Goal: Task Accomplishment & Management: Complete application form

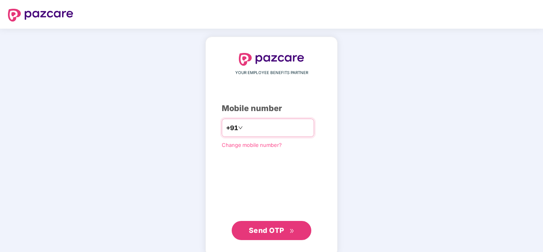
click at [262, 129] on input "number" at bounding box center [277, 127] width 65 height 13
click at [271, 230] on span "Send OTP" at bounding box center [266, 230] width 35 height 8
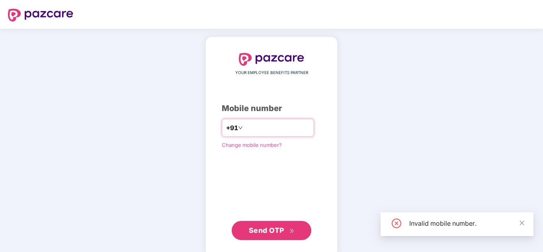
click at [263, 128] on input "*********" at bounding box center [277, 127] width 65 height 13
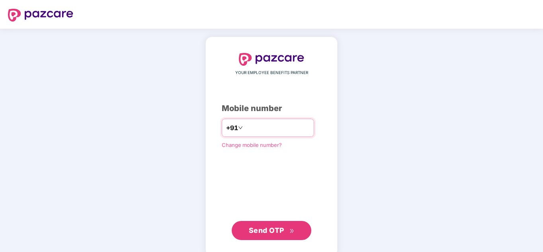
type input "**********"
click at [277, 236] on button "Send OTP" at bounding box center [272, 230] width 80 height 19
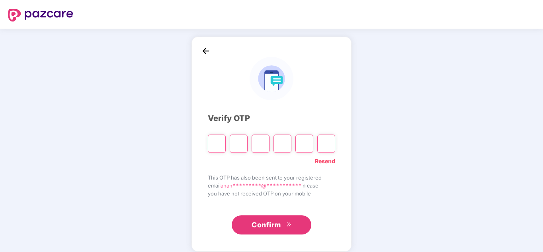
type input "*"
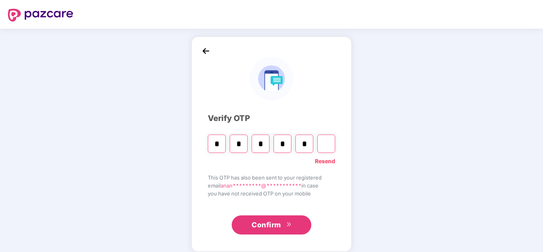
type input "*"
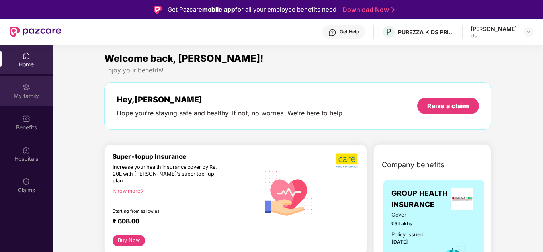
click at [29, 95] on div "My family" at bounding box center [26, 96] width 53 height 8
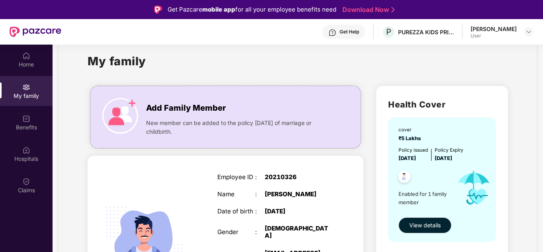
scroll to position [40, 0]
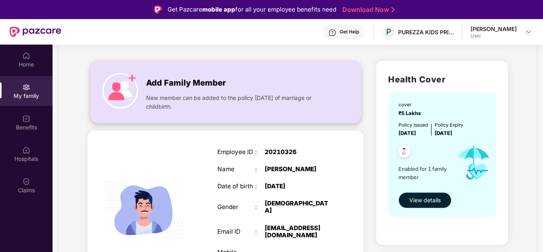
click at [130, 86] on img at bounding box center [120, 91] width 36 height 36
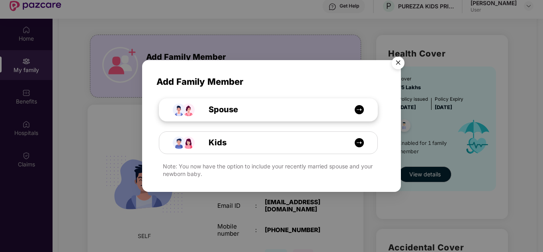
scroll to position [45, 0]
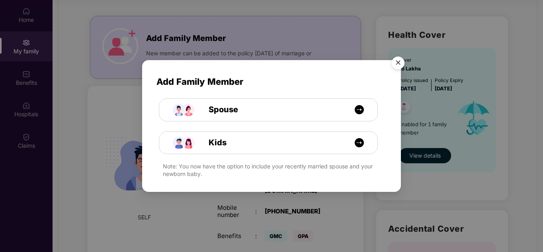
click at [396, 63] on img "Close" at bounding box center [398, 64] width 22 height 22
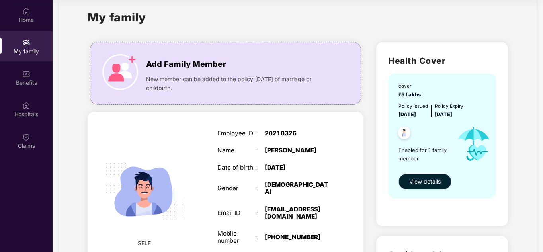
scroll to position [0, 0]
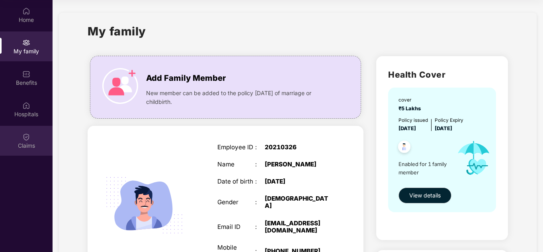
click at [26, 145] on div "Claims" at bounding box center [26, 146] width 53 height 8
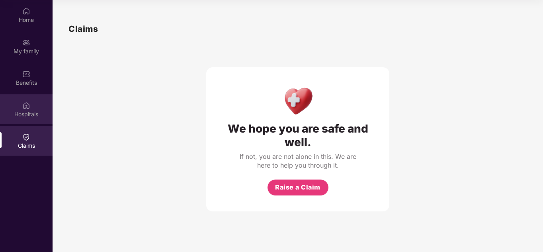
click at [29, 107] on img at bounding box center [26, 106] width 8 height 8
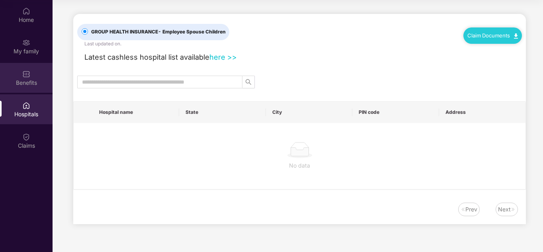
click at [28, 72] on img at bounding box center [26, 74] width 8 height 8
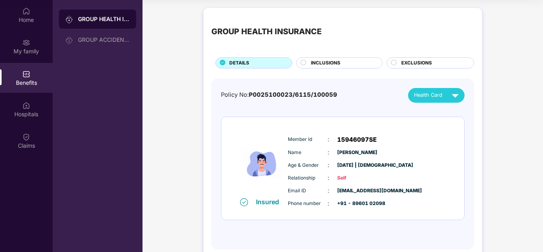
click at [326, 65] on span "INCLUSIONS" at bounding box center [325, 63] width 29 height 8
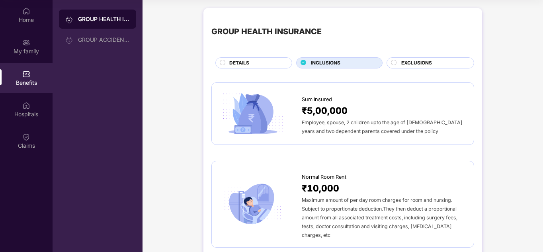
click at [268, 64] on div "DETAILS" at bounding box center [256, 63] width 63 height 9
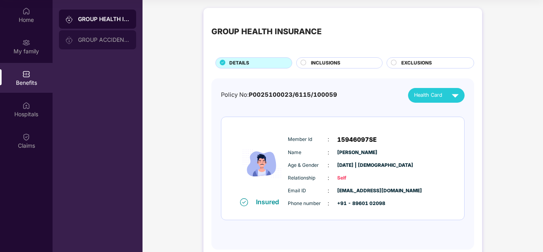
click at [85, 39] on div "GROUP ACCIDENTAL INSURANCE" at bounding box center [104, 40] width 52 height 6
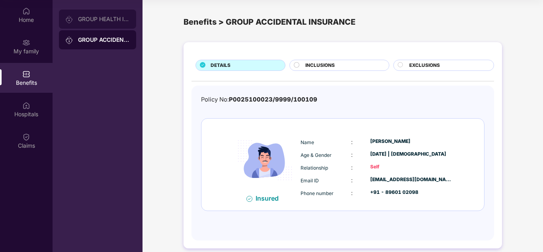
click at [97, 18] on div "GROUP HEALTH INSURANCE" at bounding box center [104, 19] width 52 height 6
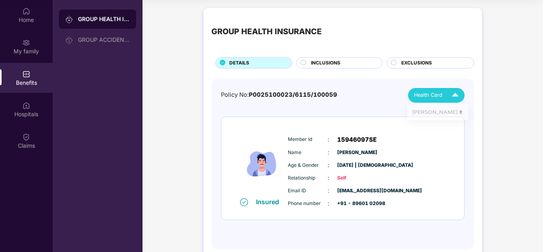
click at [443, 100] on div "Health Card" at bounding box center [438, 95] width 48 height 14
click at [20, 14] on div "Home" at bounding box center [26, 15] width 53 height 30
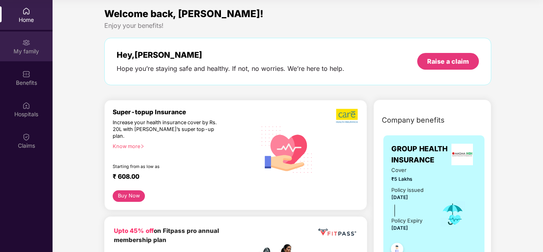
click at [25, 43] on img at bounding box center [26, 43] width 8 height 8
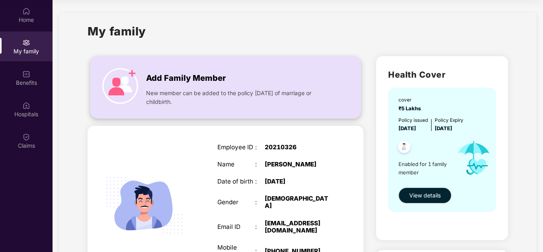
click at [121, 87] on img at bounding box center [120, 86] width 36 height 36
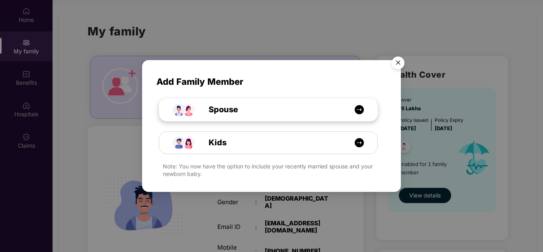
click at [359, 112] on img at bounding box center [360, 110] width 10 height 10
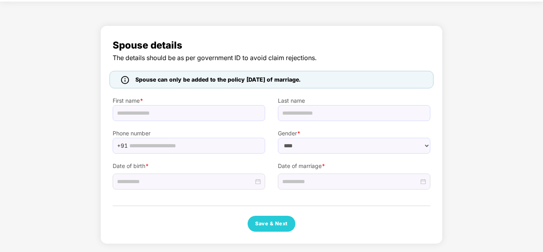
scroll to position [27, 0]
select select "******"
click at [505, 151] on div "Spouse details The details should be as per government ID to avoid claim reject…" at bounding box center [271, 137] width 543 height 231
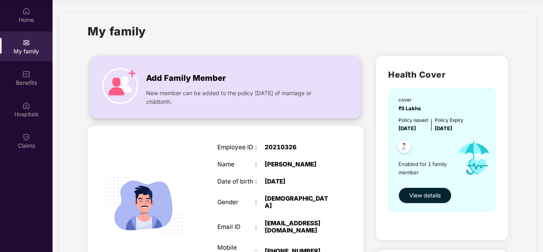
click at [121, 88] on img at bounding box center [120, 86] width 36 height 36
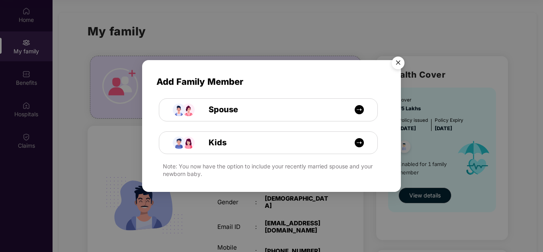
click at [398, 63] on img "Close" at bounding box center [398, 64] width 22 height 22
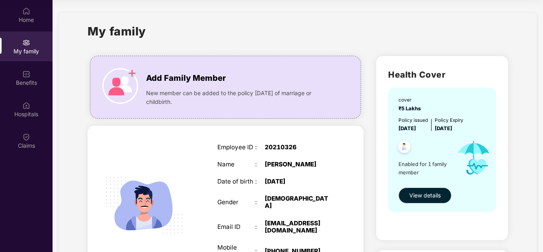
click at [435, 193] on span "View details" at bounding box center [424, 195] width 31 height 9
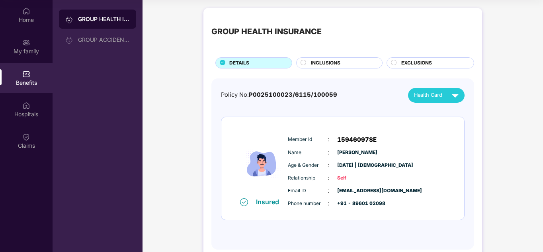
click at [343, 63] on div "INCLUSIONS" at bounding box center [342, 63] width 71 height 9
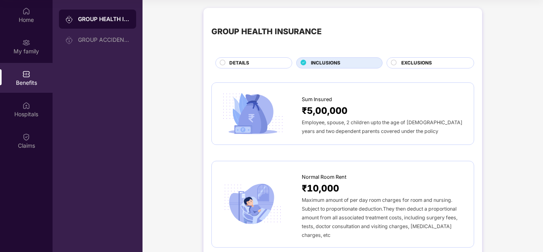
click at [413, 64] on span "EXCLUSIONS" at bounding box center [417, 63] width 31 height 8
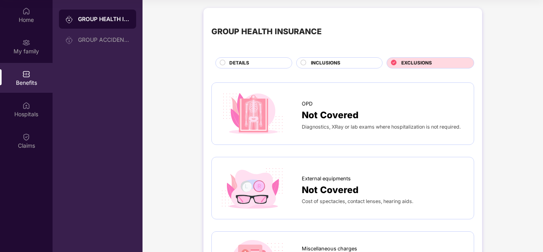
click at [249, 59] on div "DETAILS" at bounding box center [253, 62] width 77 height 11
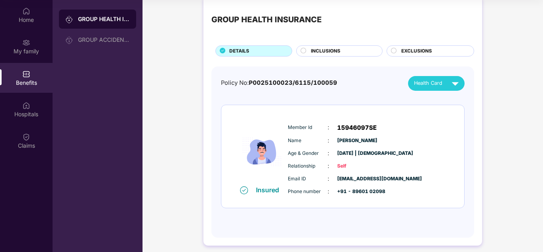
scroll to position [18, 0]
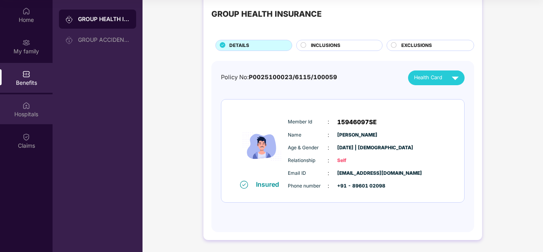
click at [31, 114] on div "Hospitals" at bounding box center [26, 114] width 53 height 8
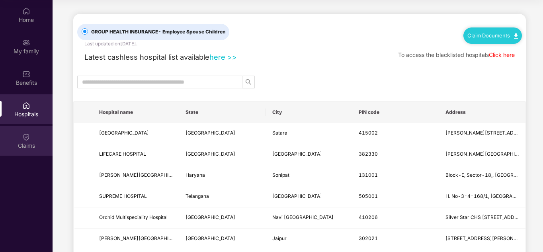
click at [31, 138] on div "Claims" at bounding box center [26, 141] width 53 height 30
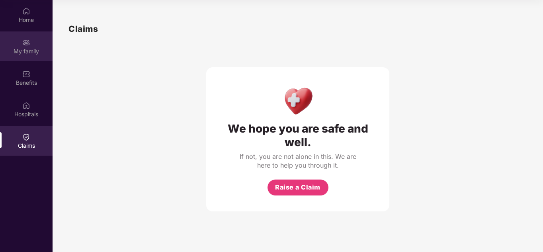
click at [27, 46] on img at bounding box center [26, 43] width 8 height 8
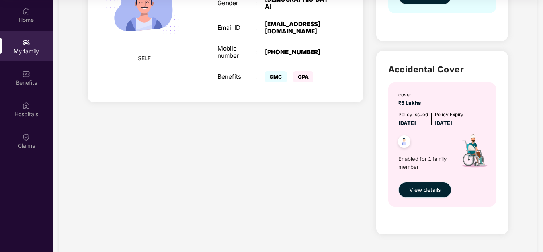
scroll to position [80, 0]
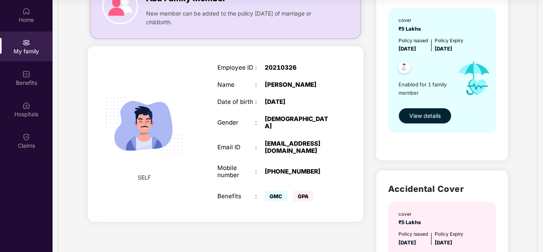
click at [432, 116] on span "View details" at bounding box center [424, 116] width 31 height 9
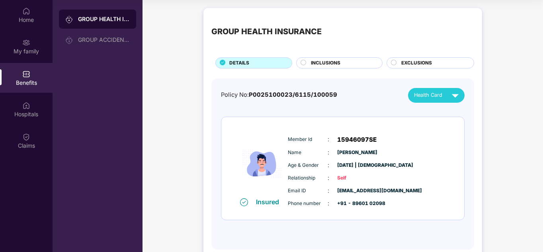
click at [327, 64] on span "INCLUSIONS" at bounding box center [325, 63] width 29 height 8
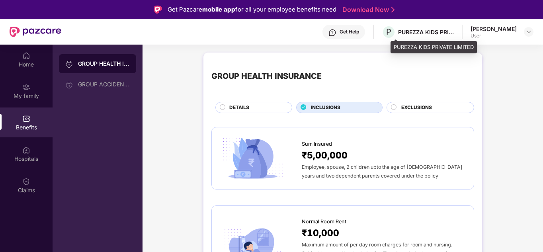
click at [430, 32] on div "PUREZZA KIDS PRIVATE LIMITED" at bounding box center [426, 32] width 56 height 8
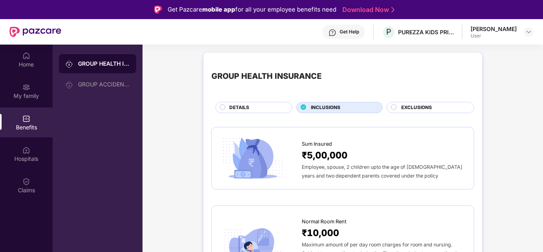
click at [463, 35] on div "Get Help P PUREZZA KIDS PRIVATE LIMITED [PERSON_NAME] User" at bounding box center [297, 31] width 472 height 25
click at [522, 34] on div "[PERSON_NAME] User" at bounding box center [502, 32] width 63 height 14
click at [530, 31] on img at bounding box center [529, 32] width 6 height 6
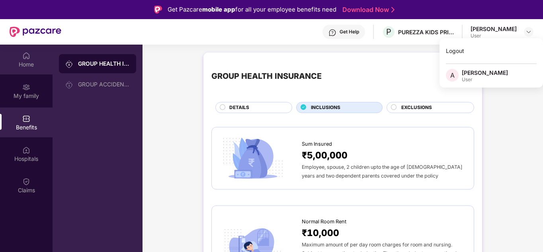
click at [23, 59] on img at bounding box center [26, 56] width 8 height 8
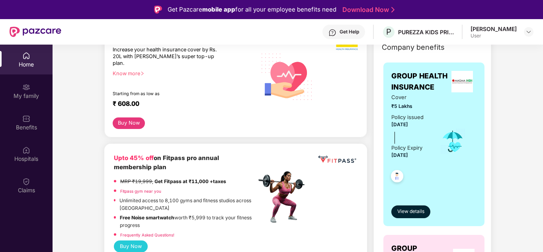
scroll to position [119, 0]
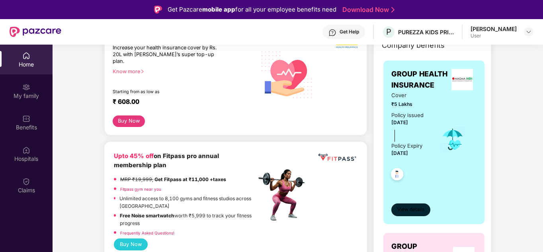
click at [412, 210] on span "View details" at bounding box center [411, 210] width 27 height 8
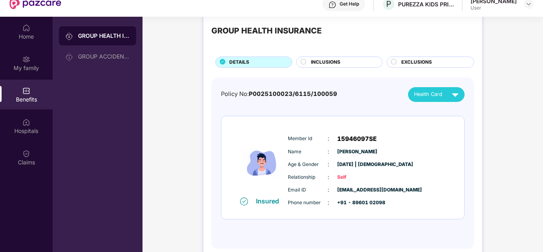
scroll to position [40, 0]
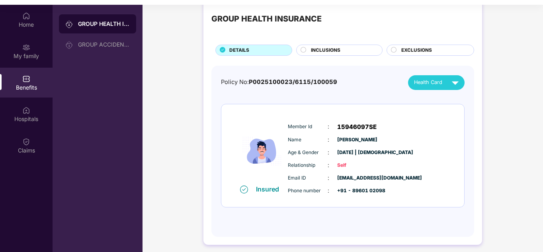
click at [333, 51] on span "INCLUSIONS" at bounding box center [325, 51] width 29 height 8
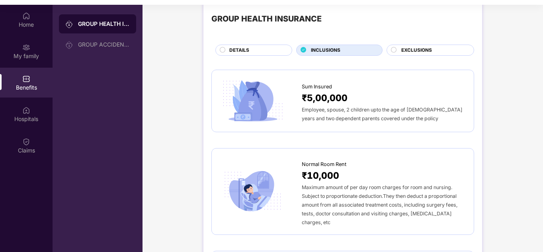
click at [419, 50] on span "EXCLUSIONS" at bounding box center [417, 51] width 31 height 8
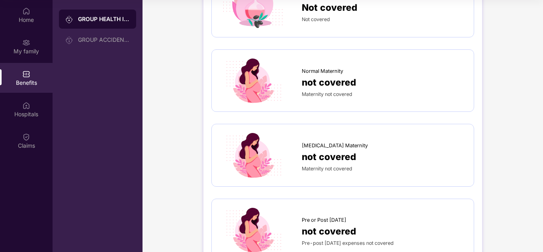
scroll to position [673, 0]
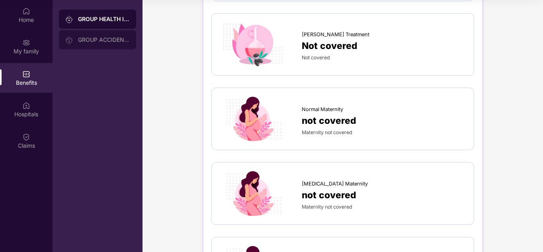
click at [91, 40] on div "GROUP ACCIDENTAL INSURANCE" at bounding box center [104, 40] width 52 height 6
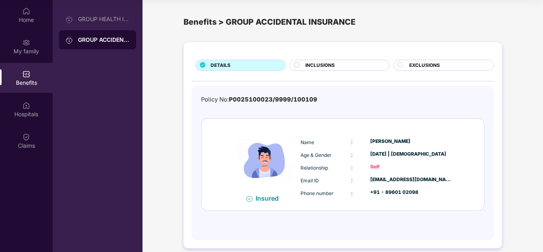
click at [357, 64] on div "INCLUSIONS" at bounding box center [343, 66] width 83 height 9
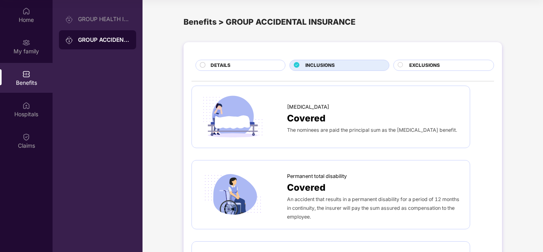
click at [432, 65] on span "EXCLUSIONS" at bounding box center [424, 66] width 31 height 8
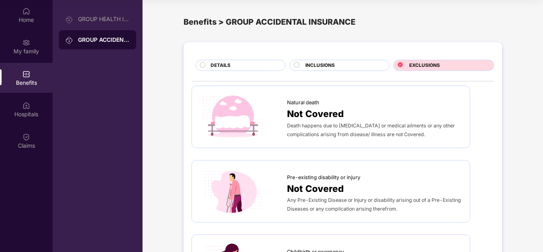
click at [381, 61] on div "INCLUSIONS" at bounding box center [340, 65] width 100 height 11
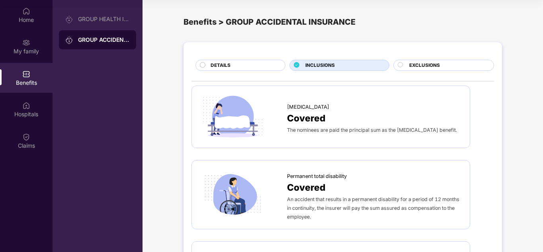
click at [248, 64] on div "DETAILS" at bounding box center [244, 66] width 74 height 9
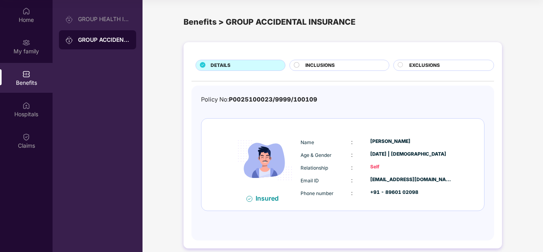
click at [348, 66] on div "INCLUSIONS" at bounding box center [343, 66] width 83 height 9
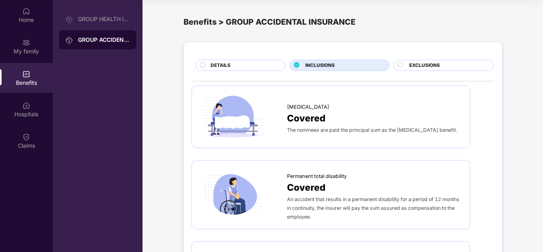
click at [264, 67] on div "DETAILS" at bounding box center [244, 66] width 74 height 9
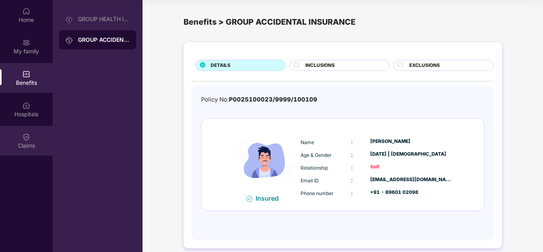
click at [28, 140] on img at bounding box center [26, 137] width 8 height 8
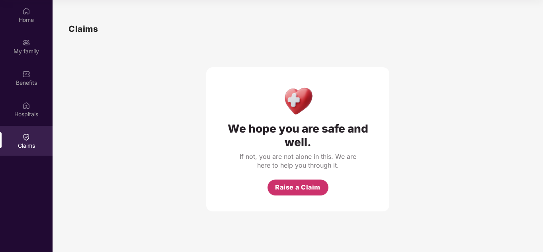
click at [307, 190] on span "Raise a Claim" at bounding box center [297, 187] width 45 height 10
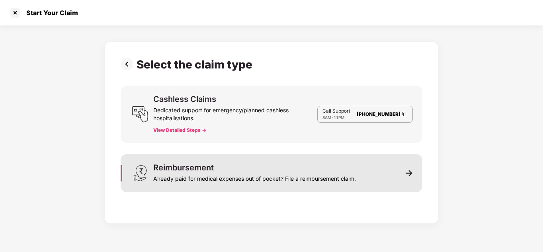
click at [413, 176] on img at bounding box center [409, 173] width 7 height 7
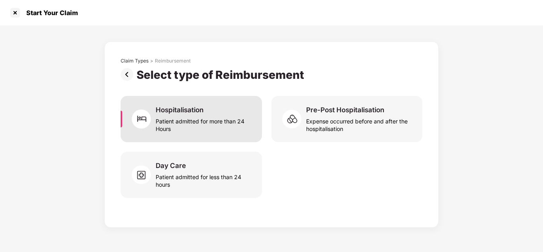
click at [203, 130] on div "Patient admitted for more than 24 Hours" at bounding box center [204, 123] width 97 height 18
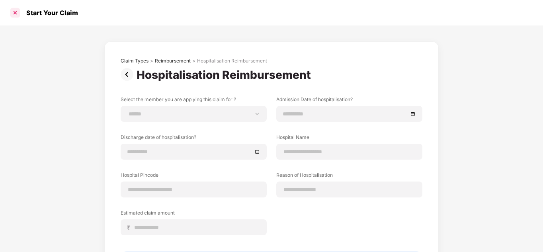
click at [16, 13] on div at bounding box center [15, 12] width 13 height 13
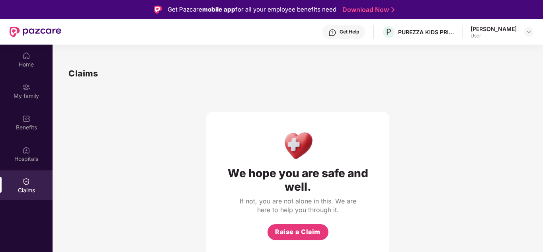
click at [352, 32] on div "Get Help" at bounding box center [350, 32] width 20 height 6
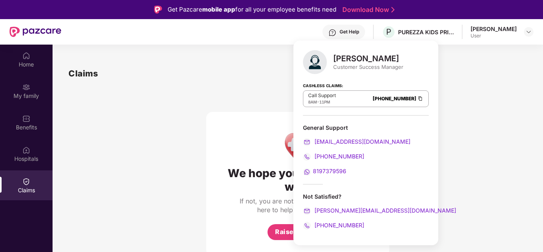
click at [451, 136] on div "We hope you are safe and well. If not, you are not alone in this. We are here t…" at bounding box center [298, 168] width 459 height 176
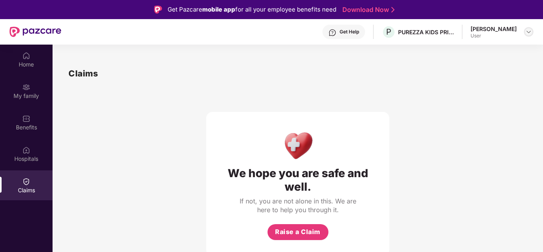
click at [531, 31] on img at bounding box center [529, 32] width 6 height 6
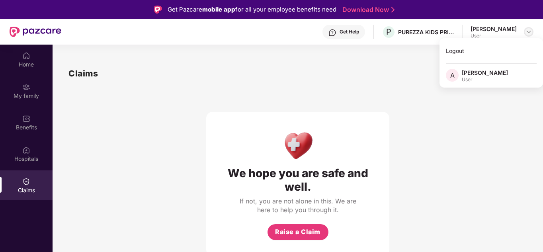
click at [531, 31] on img at bounding box center [529, 32] width 6 height 6
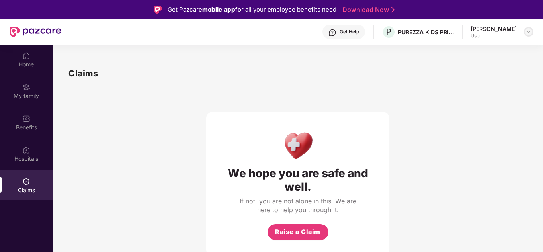
click at [528, 33] on img at bounding box center [529, 32] width 6 height 6
